Goal: Navigation & Orientation: Find specific page/section

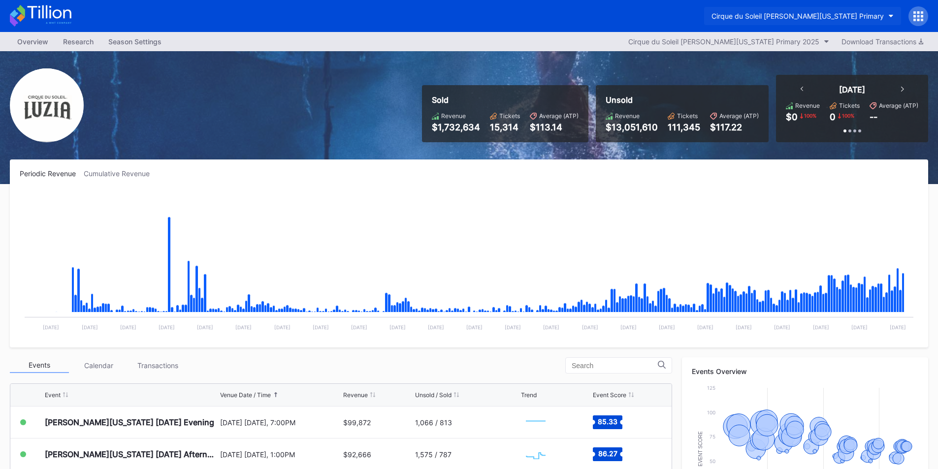
click at [813, 11] on button "Cirque du Soleil [PERSON_NAME][US_STATE] Primary" at bounding box center [802, 16] width 197 height 18
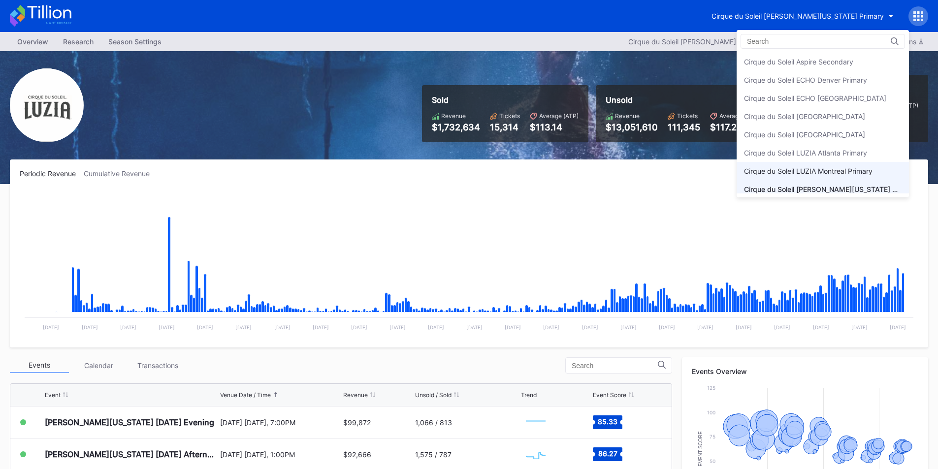
click at [849, 163] on div "Cirque du Soleil LUZIA Montreal Primary" at bounding box center [823, 171] width 172 height 18
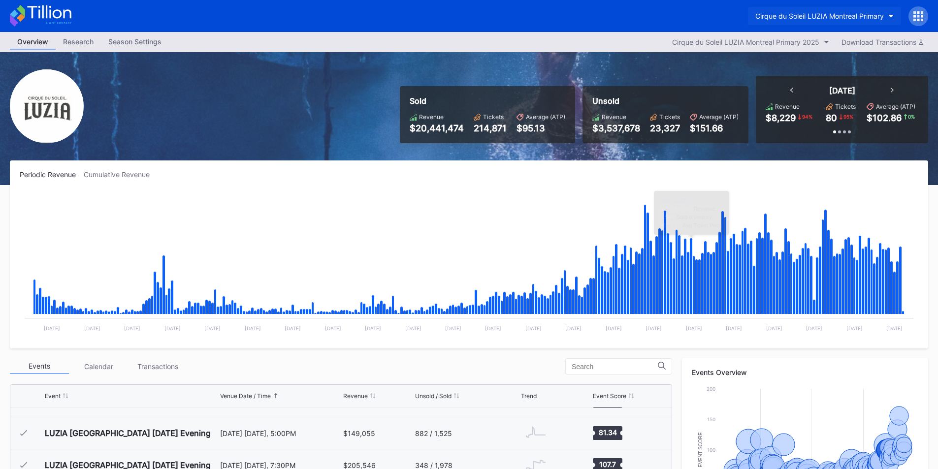
click at [864, 15] on div "Cirque du Soleil LUZIA Montreal Primary" at bounding box center [820, 16] width 129 height 8
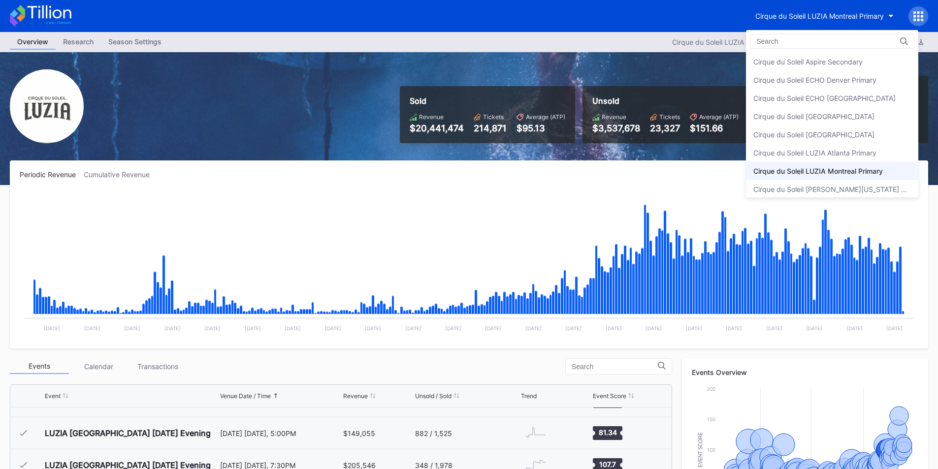
scroll to position [23, 0]
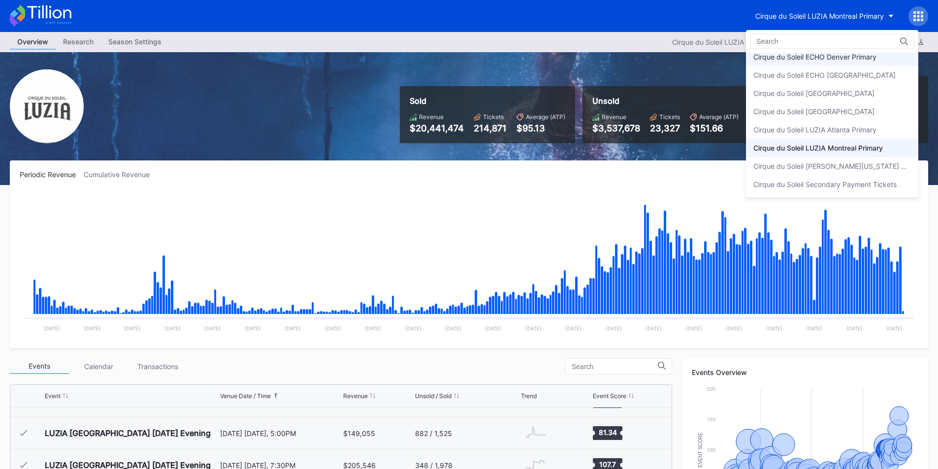
click at [869, 58] on div "Cirque du Soleil ECHO Denver Primary" at bounding box center [815, 57] width 123 height 8
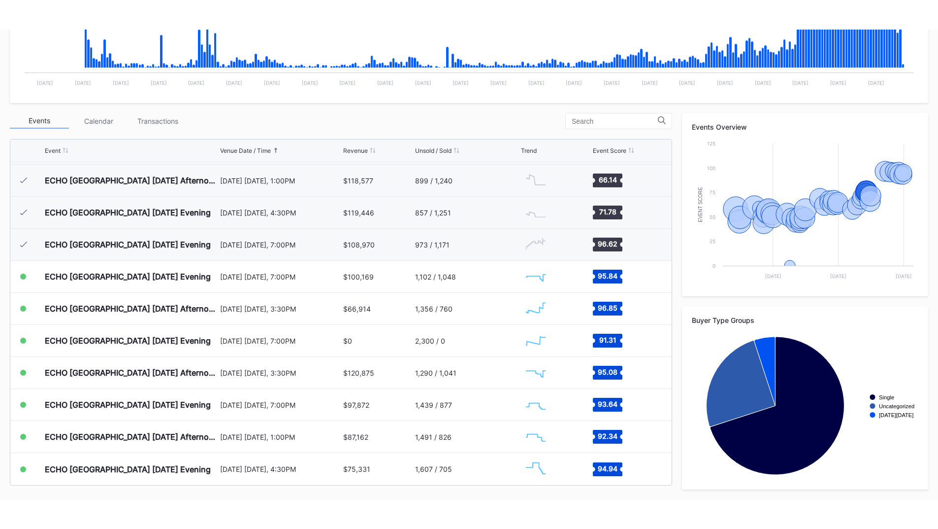
scroll to position [216, 0]
